Goal: Task Accomplishment & Management: Manage account settings

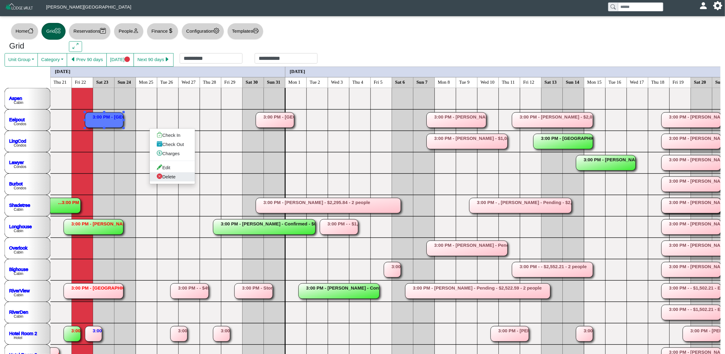
click at [173, 175] on link "Delete" at bounding box center [172, 176] width 45 height 9
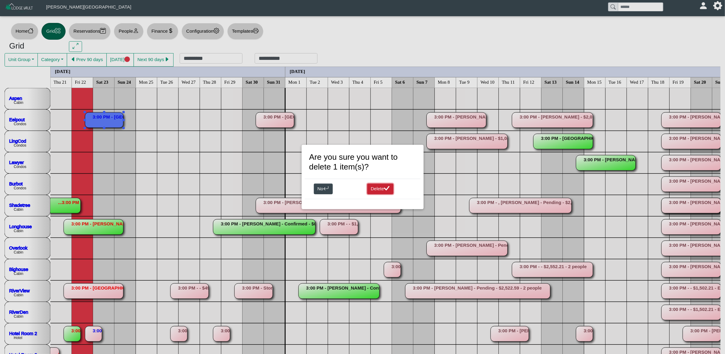
click at [372, 184] on button "Delete" at bounding box center [380, 188] width 27 height 11
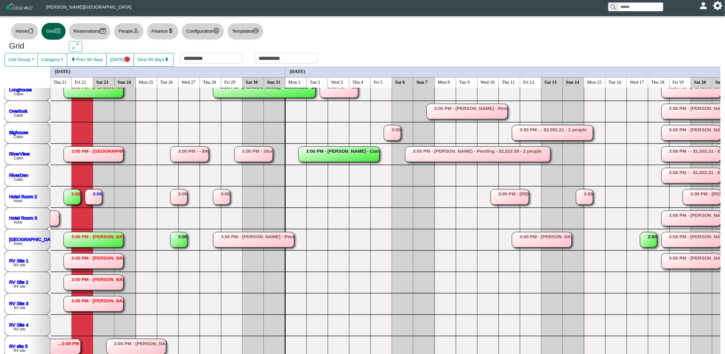
scroll to position [137, 0]
click at [93, 196] on rect at bounding box center [93, 196] width 17 height 15
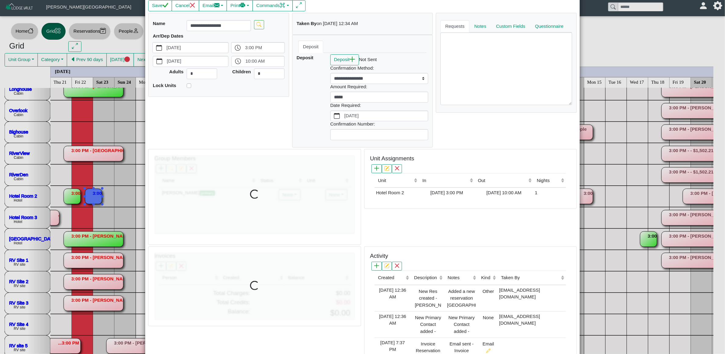
scroll to position [92, 0]
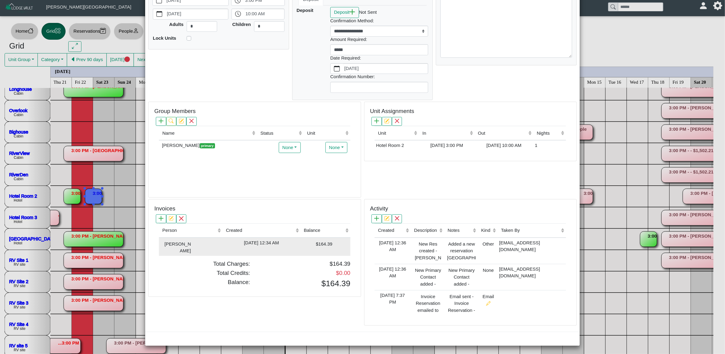
click at [299, 254] on td "[DATE] 12:34 AM" at bounding box center [262, 246] width 78 height 18
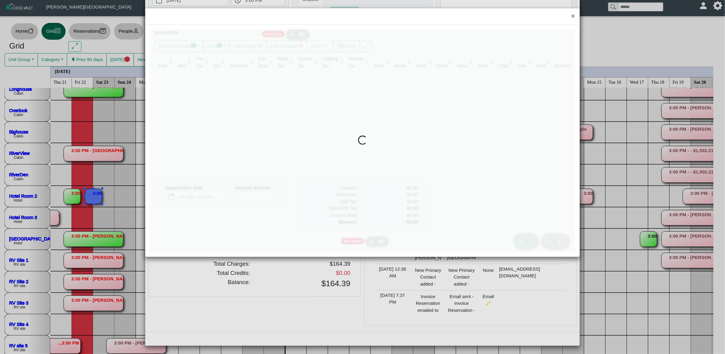
type input "*"
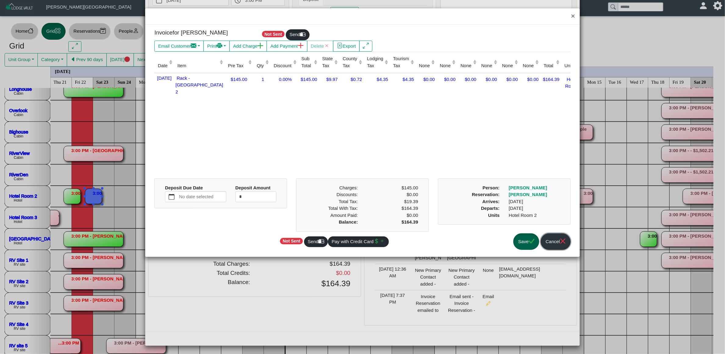
click at [549, 238] on button "Cancel" at bounding box center [556, 241] width 30 height 17
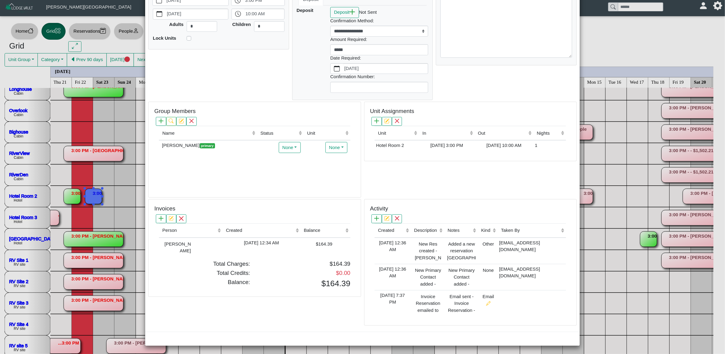
click at [620, 59] on div "× Reservation - [GEOGRAPHIC_DATA][PERSON_NAME] - Arriving Save Cancel Email Com…" at bounding box center [362, 177] width 725 height 354
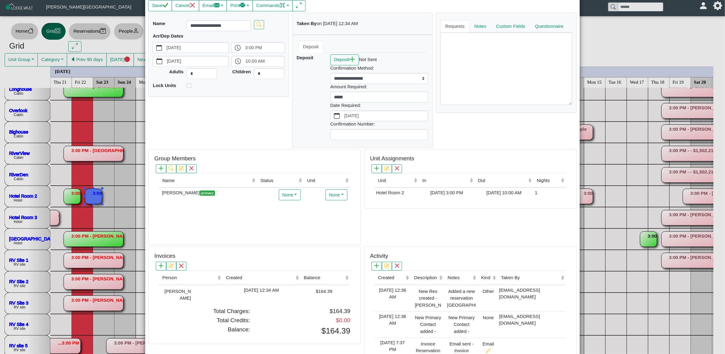
scroll to position [0, 0]
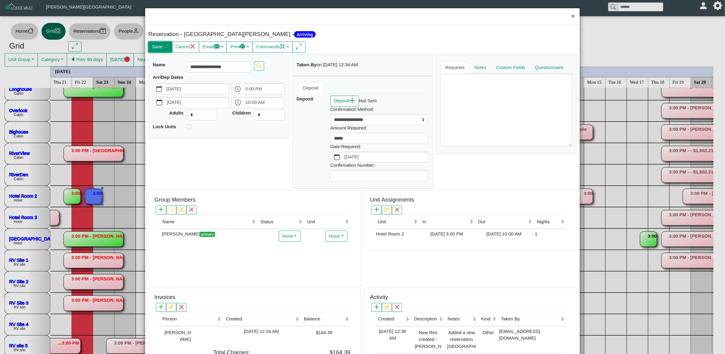
click at [163, 49] on icon "check" at bounding box center [166, 47] width 6 height 6
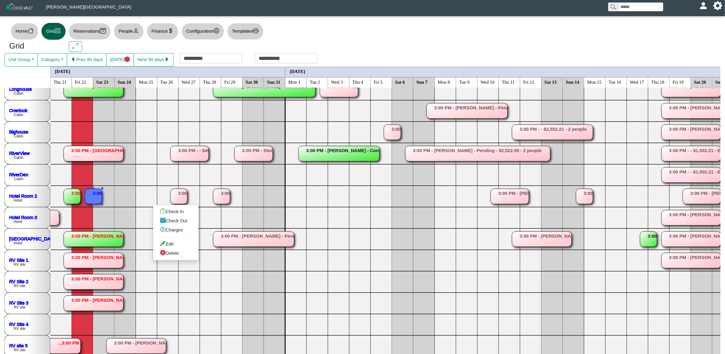
drag, startPoint x: 98, startPoint y: 192, endPoint x: 102, endPoint y: 197, distance: 6.5
click at [175, 255] on link "Delete" at bounding box center [175, 252] width 45 height 9
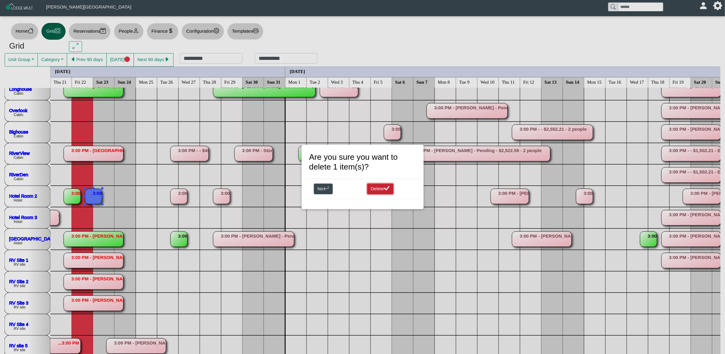
click at [379, 193] on button "Delete" at bounding box center [380, 188] width 27 height 11
